Goal: Check status

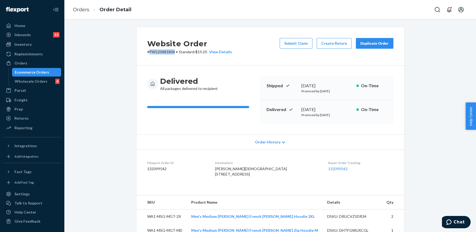
click at [40, 71] on div "Ecommerce Orders" at bounding box center [32, 72] width 34 height 5
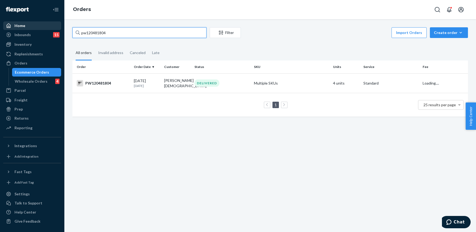
drag, startPoint x: 120, startPoint y: 32, endPoint x: 61, endPoint y: 25, distance: 60.2
click at [61, 25] on div "Home Inbounds 15 Shipping Plans Problems 15 Inventory Products Branded Packagin…" at bounding box center [238, 116] width 476 height 232
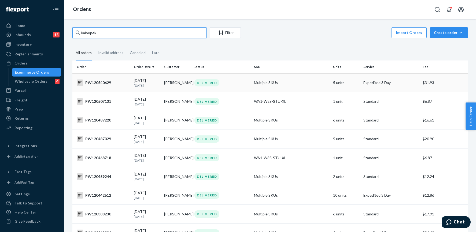
type input "kaloupek"
click at [116, 84] on div "PW120540629" at bounding box center [103, 83] width 53 height 6
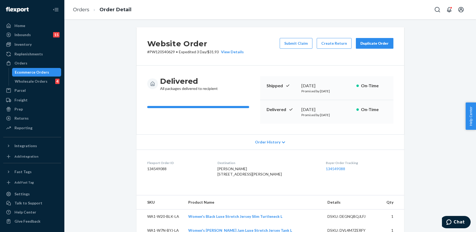
click at [161, 53] on p "# PW120540629 • Expedited 3 Day / $31.93 View Details" at bounding box center [195, 51] width 96 height 5
copy p "PW120540629"
drag, startPoint x: 22, startPoint y: 72, endPoint x: 45, endPoint y: 65, distance: 23.7
click at [22, 72] on div "Ecommerce Orders" at bounding box center [32, 72] width 34 height 5
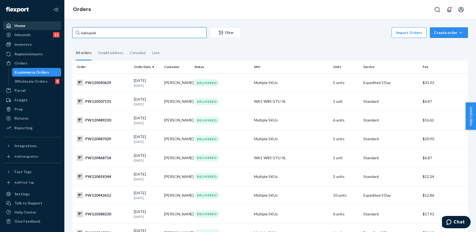
drag, startPoint x: 117, startPoint y: 31, endPoint x: 59, endPoint y: 29, distance: 58.2
click at [59, 29] on div "Home Inbounds 15 Shipping Plans Problems 15 Inventory Products Branded Packagin…" at bounding box center [238, 116] width 476 height 232
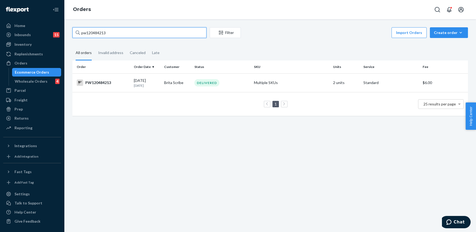
drag, startPoint x: 114, startPoint y: 34, endPoint x: 62, endPoint y: 27, distance: 52.2
click at [62, 27] on div "Home Inbounds 15 Shipping Plans Problems 15 Inventory Products Branded Packagin…" at bounding box center [238, 116] width 476 height 232
type input "pw120484213"
click at [120, 80] on div "PW120484213" at bounding box center [103, 83] width 53 height 6
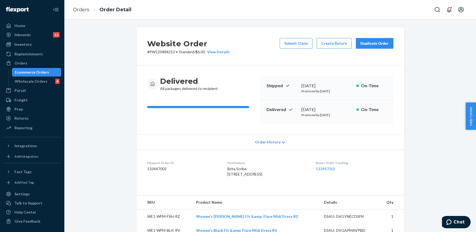
click at [245, 177] on span "Brita Scribe [STREET_ADDRESS]" at bounding box center [244, 172] width 35 height 10
click at [244, 177] on span "Brita Scribe [STREET_ADDRESS]" at bounding box center [244, 172] width 35 height 10
copy span "07050"
